Goal: Navigation & Orientation: Find specific page/section

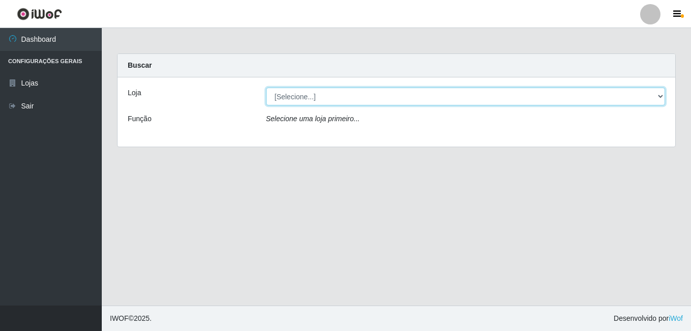
click at [293, 95] on select "[Selecione...] Bemais Supermercados - Cruz das Armas" at bounding box center [466, 97] width 400 height 18
select select "412"
click at [266, 88] on select "[Selecione...] Bemais Supermercados - Cruz das Armas" at bounding box center [466, 97] width 400 height 18
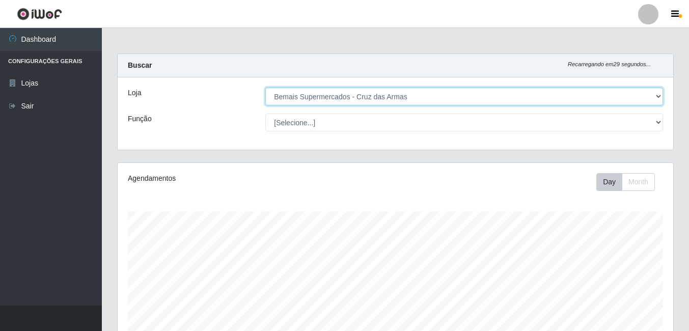
scroll to position [211, 555]
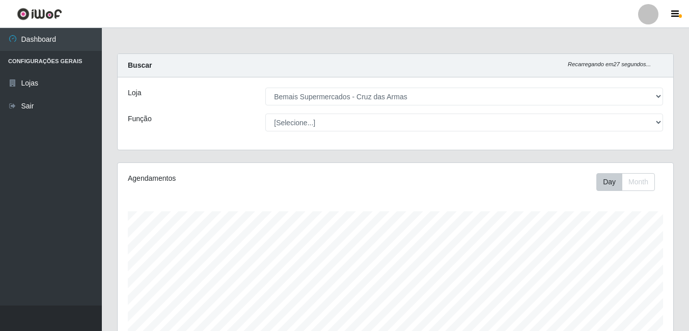
click at [61, 63] on li "Configurações Gerais" at bounding box center [51, 61] width 102 height 21
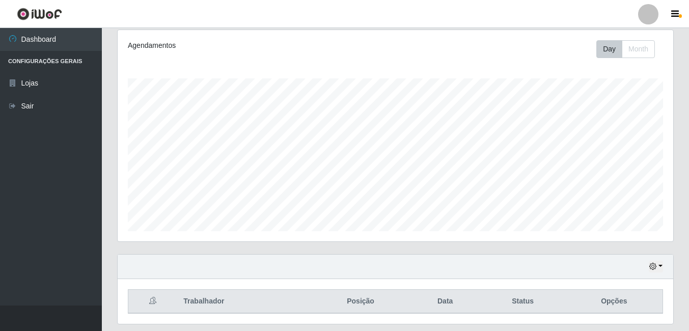
scroll to position [164, 0]
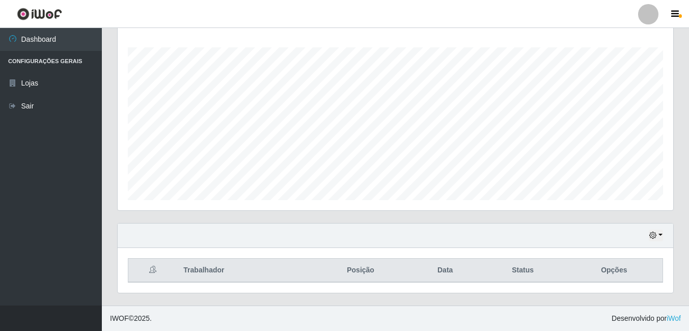
click at [199, 270] on th "Trabalhador" at bounding box center [243, 271] width 133 height 24
click at [58, 313] on button "button" at bounding box center [51, 317] width 102 height 25
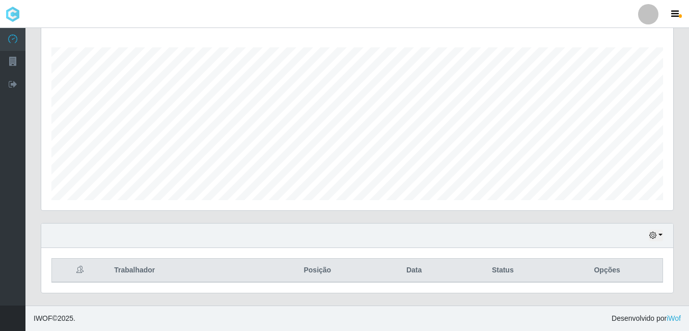
scroll to position [211, 631]
click at [13, 315] on button "button" at bounding box center [12, 317] width 25 height 25
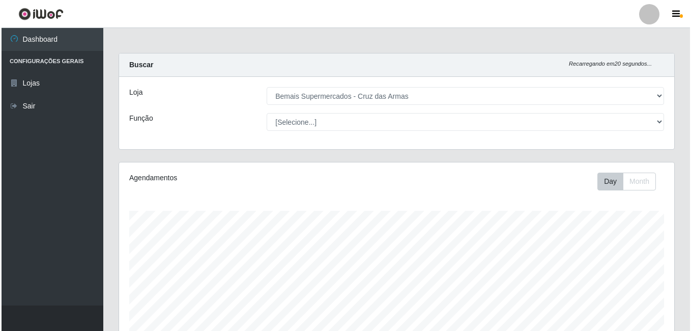
scroll to position [0, 0]
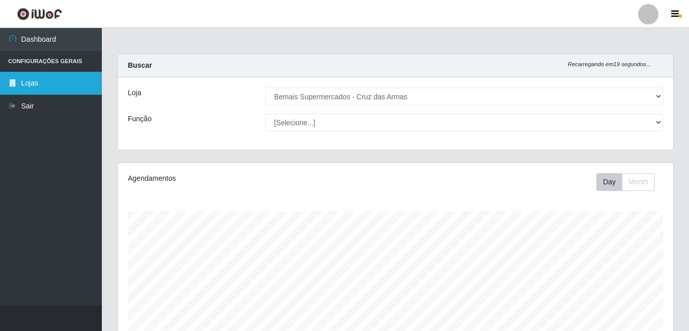
click at [48, 76] on link "Lojas" at bounding box center [51, 83] width 102 height 23
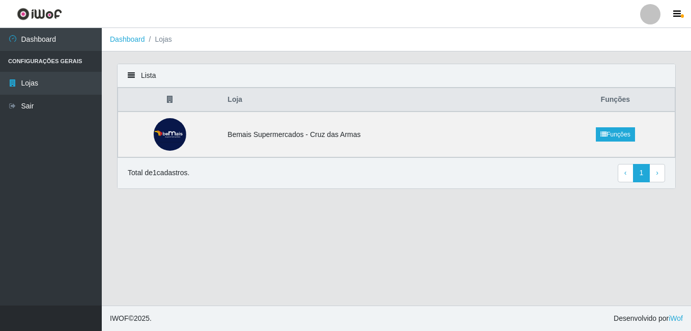
click at [41, 59] on li "Configurações Gerais" at bounding box center [51, 61] width 102 height 21
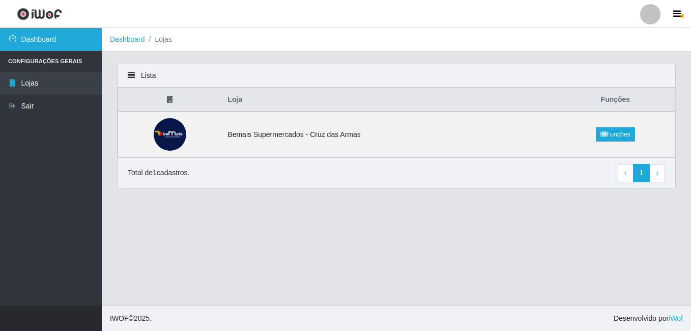
click at [46, 41] on link "Dashboard" at bounding box center [51, 39] width 102 height 23
